Goal: Task Accomplishment & Management: Complete application form

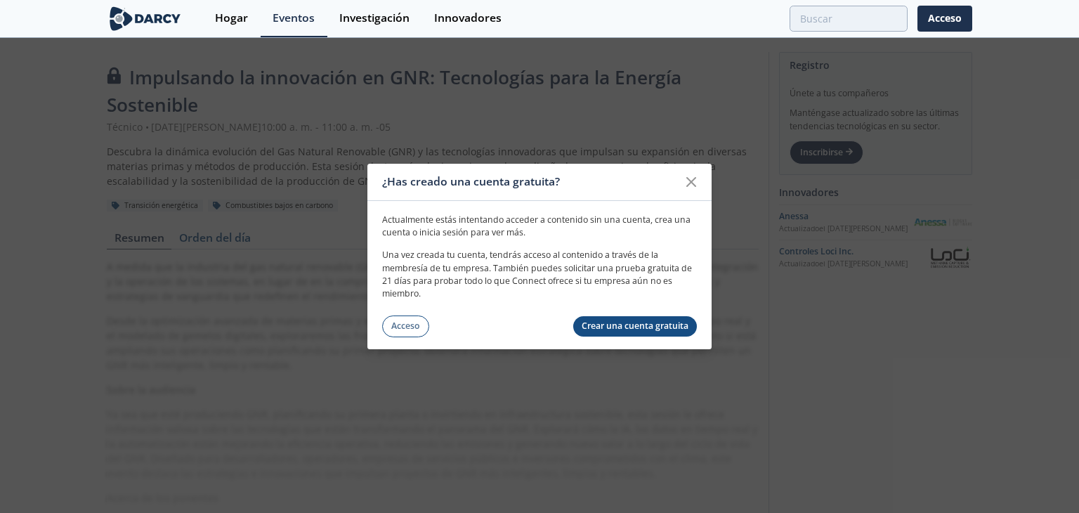
click at [402, 327] on font "Acceso" at bounding box center [405, 326] width 28 height 12
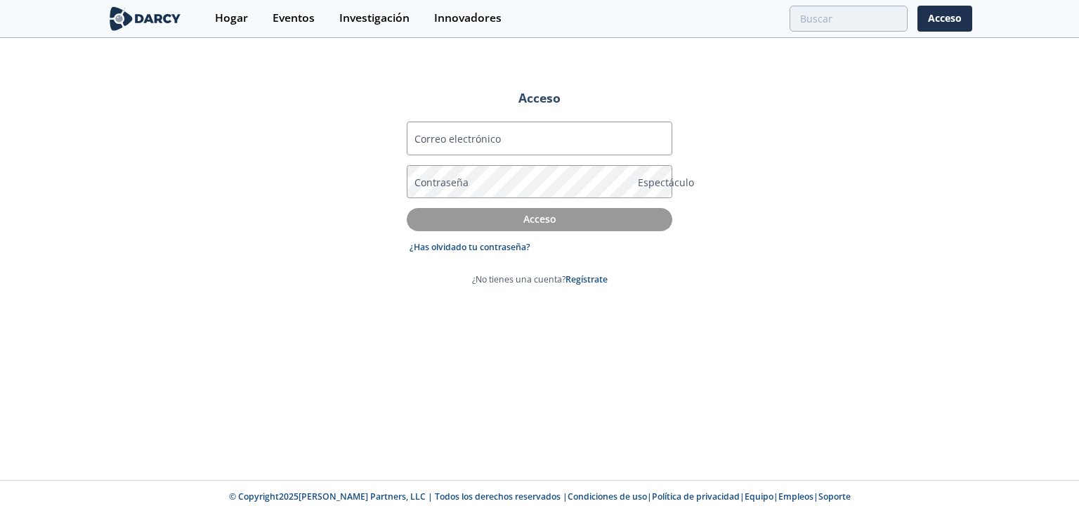
click at [486, 136] on font "Correo electrónico" at bounding box center [458, 138] width 86 height 13
click at [486, 136] on input "Correo electrónico" at bounding box center [540, 139] width 266 height 34
click at [486, 136] on font "Correo electrónico" at bounding box center [458, 138] width 86 height 13
click at [486, 136] on input "Correo electrónico" at bounding box center [540, 139] width 266 height 34
click at [486, 136] on font "Correo electrónico" at bounding box center [458, 138] width 86 height 13
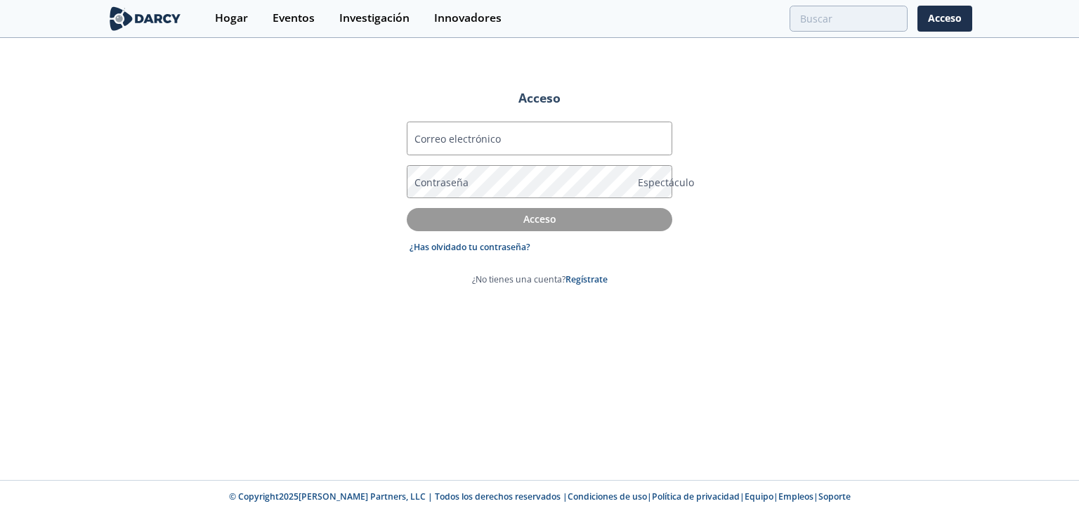
click at [486, 136] on input "Correo electrónico" at bounding box center [540, 139] width 266 height 34
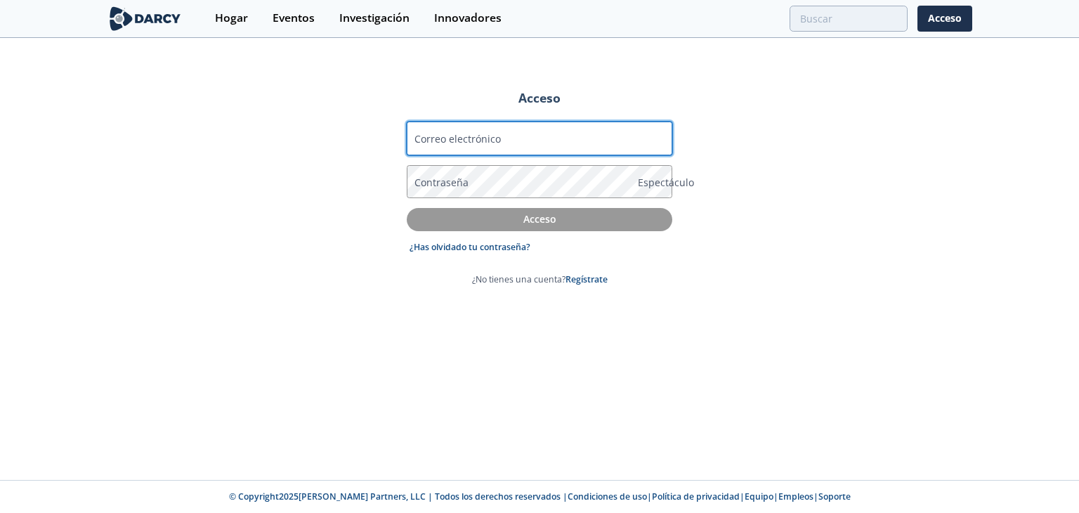
click at [549, 136] on input "Correo electrónico" at bounding box center [540, 139] width 266 height 34
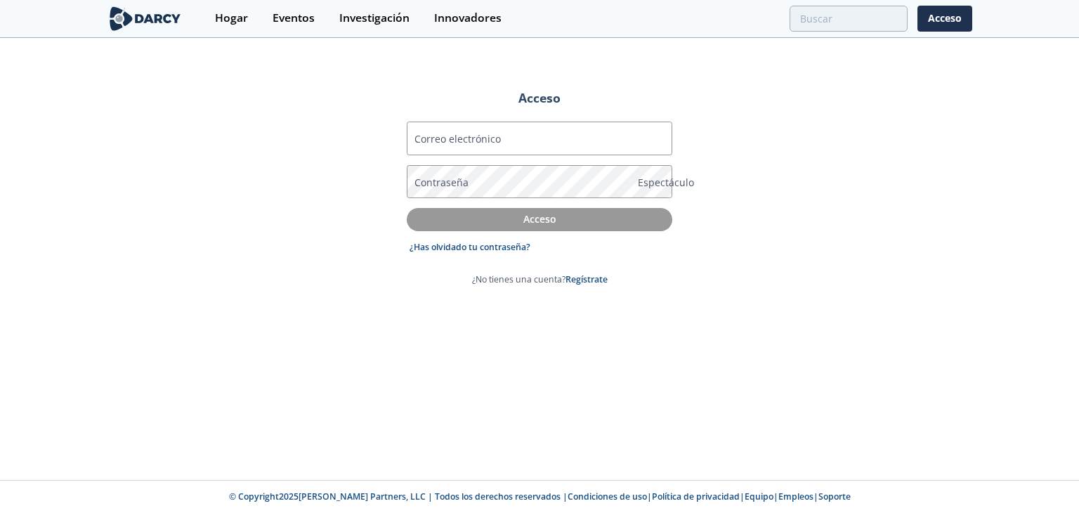
click at [438, 139] on font "Correo electrónico" at bounding box center [458, 138] width 86 height 13
click at [438, 139] on input "Correo electrónico" at bounding box center [540, 139] width 266 height 34
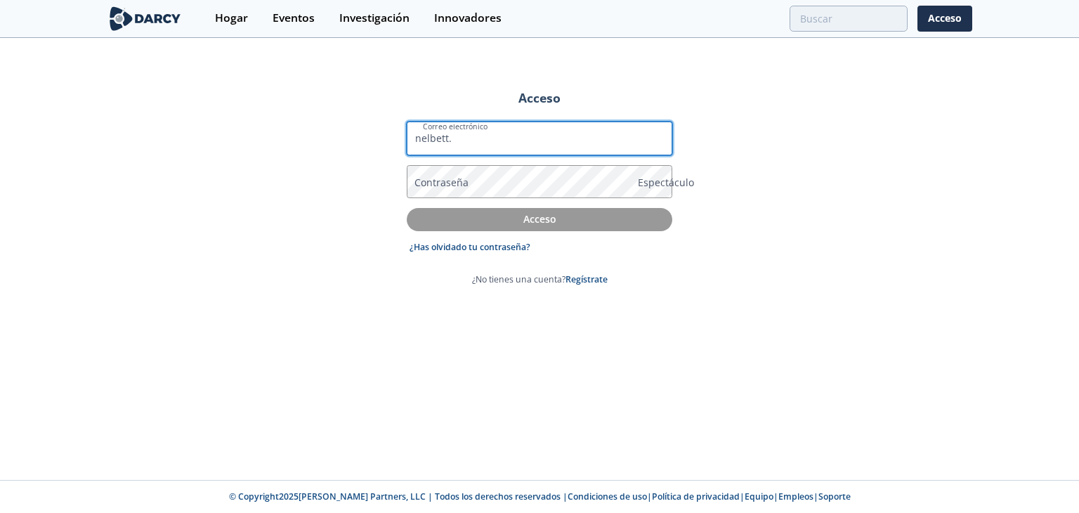
type input "[EMAIL_ADDRESS][PERSON_NAME][DOMAIN_NAME]"
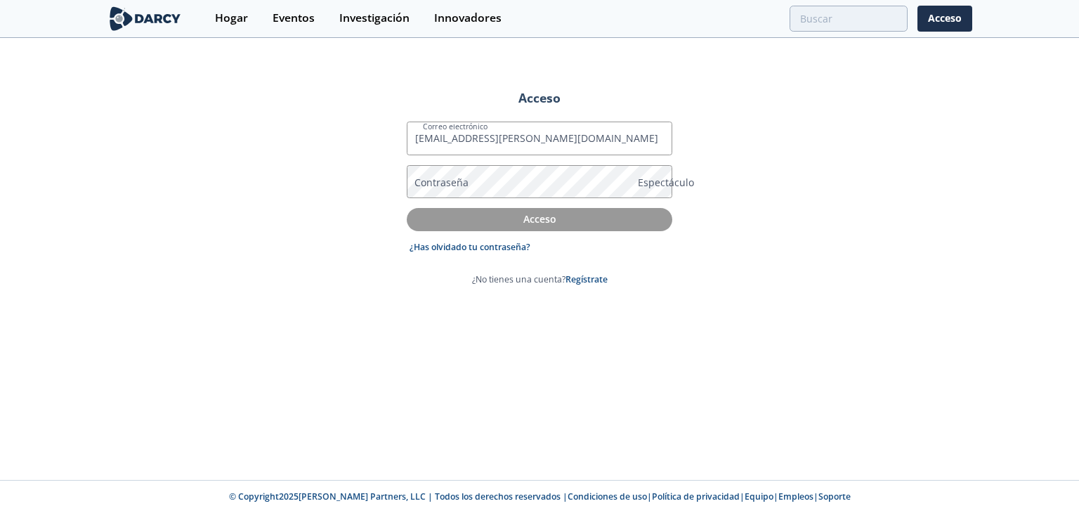
click at [453, 181] on font "Contraseña" at bounding box center [442, 182] width 54 height 13
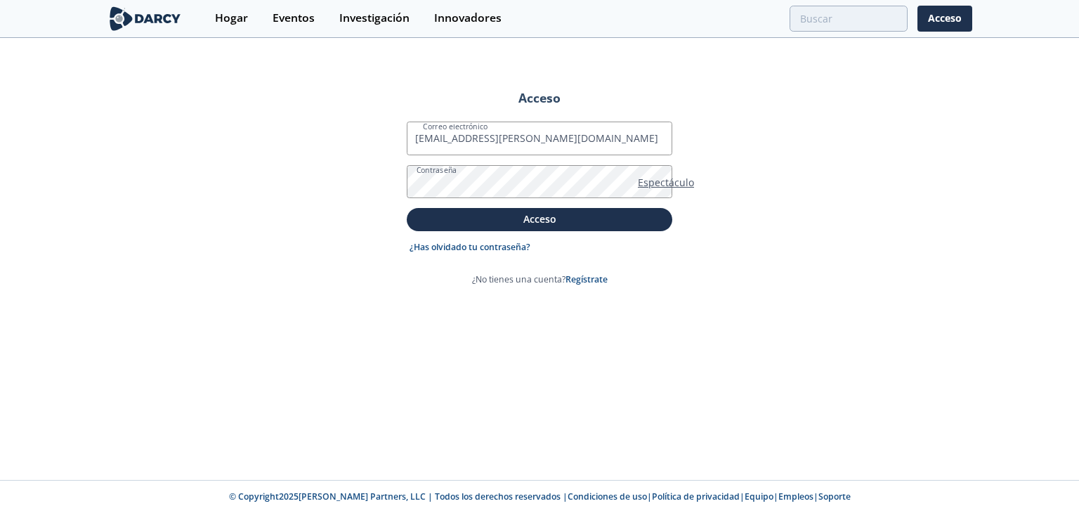
click at [660, 176] on font "Espectáculo" at bounding box center [666, 182] width 56 height 13
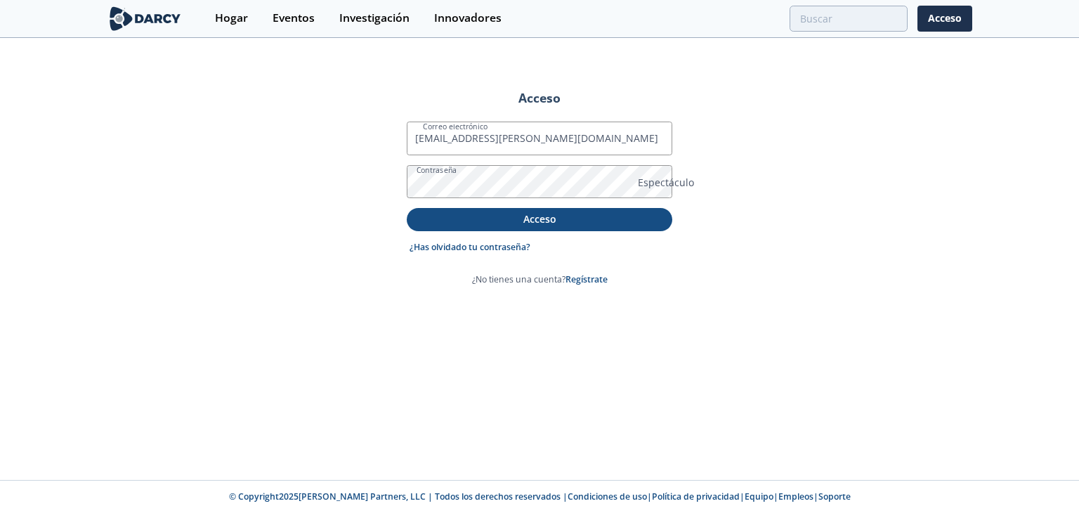
click at [526, 219] on font "Acceso" at bounding box center [539, 218] width 33 height 13
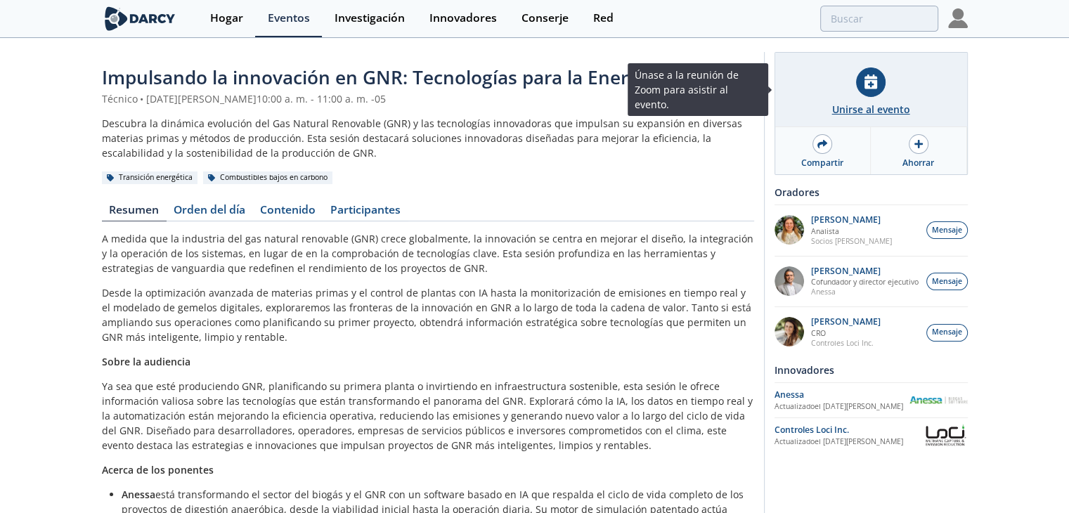
click at [873, 105] on font "Unirse al evento" at bounding box center [871, 109] width 78 height 13
